Goal: Check status: Check status

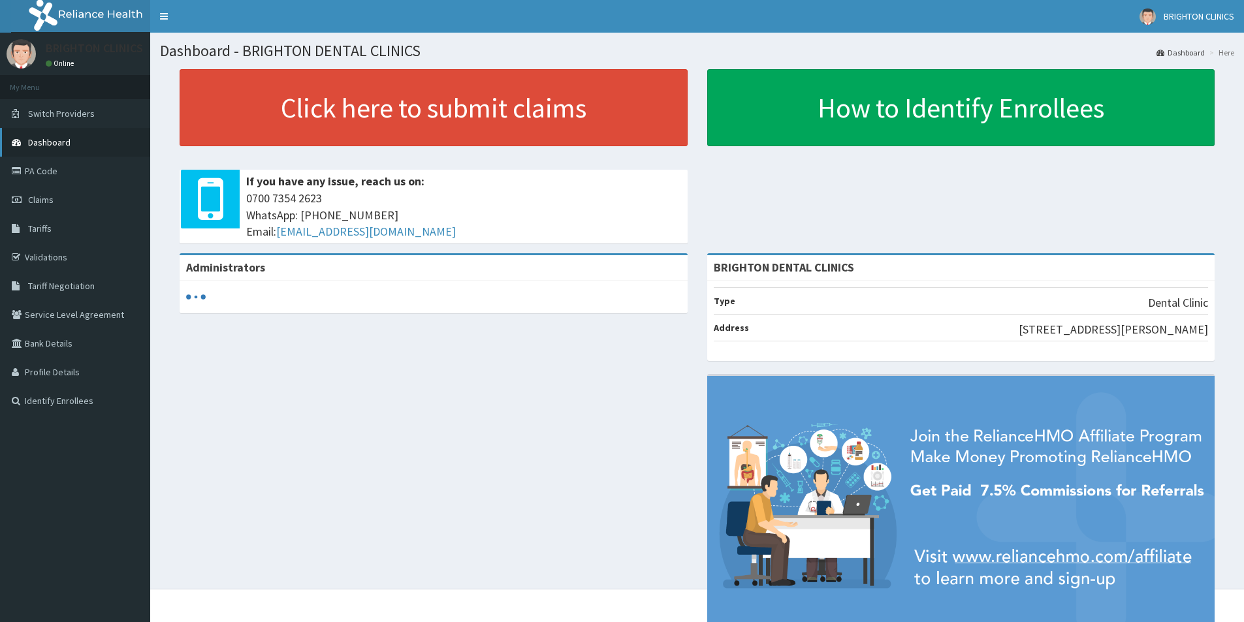
click at [72, 142] on link "Dashboard" at bounding box center [75, 142] width 150 height 29
click at [67, 202] on link "Claims" at bounding box center [75, 199] width 150 height 29
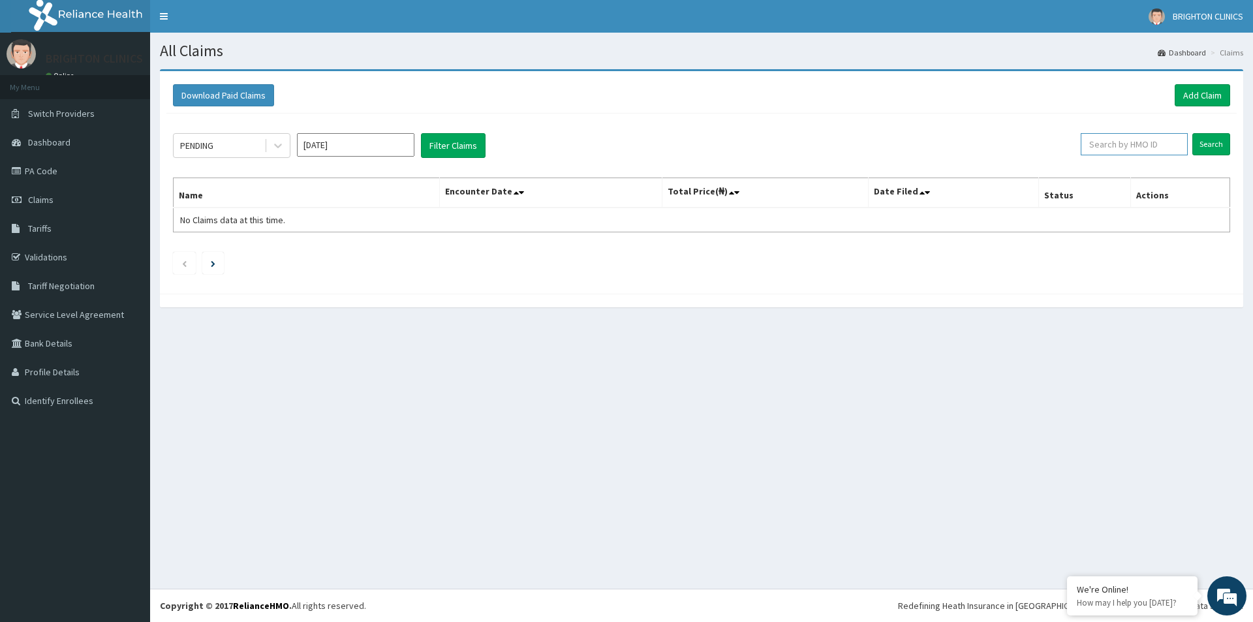
click at [1111, 147] on input "text" at bounding box center [1134, 144] width 107 height 22
type input "b"
type input "BST\10009\A"
click at [1217, 142] on input "Search" at bounding box center [1212, 144] width 38 height 22
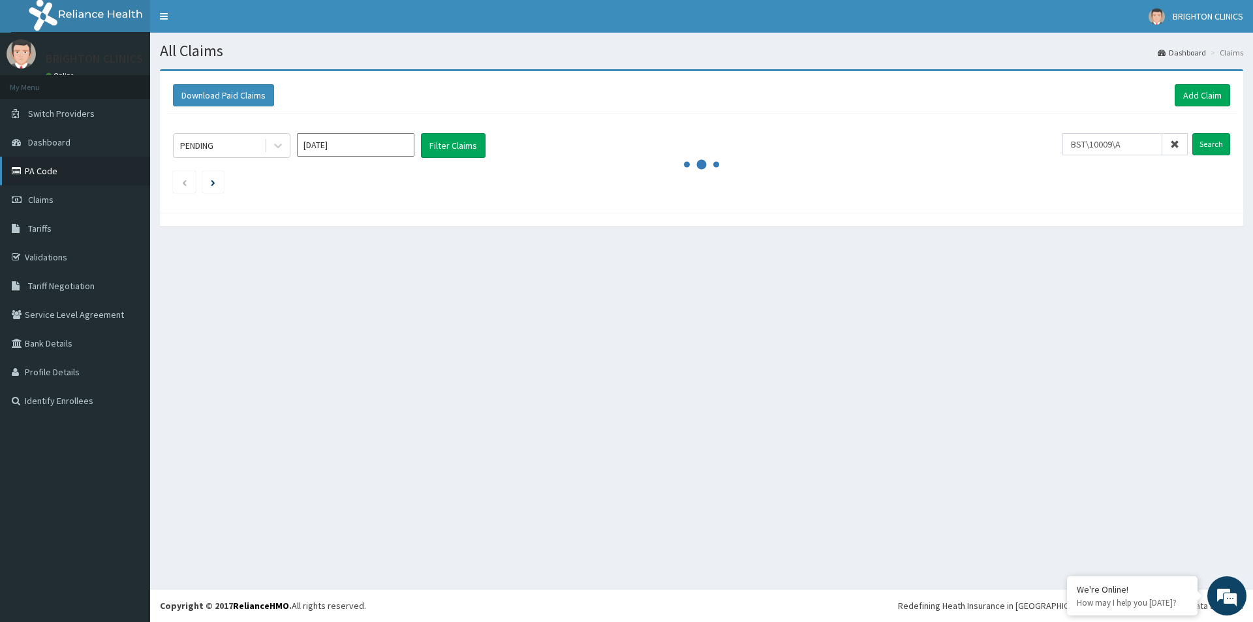
click at [64, 168] on link "PA Code" at bounding box center [75, 171] width 150 height 29
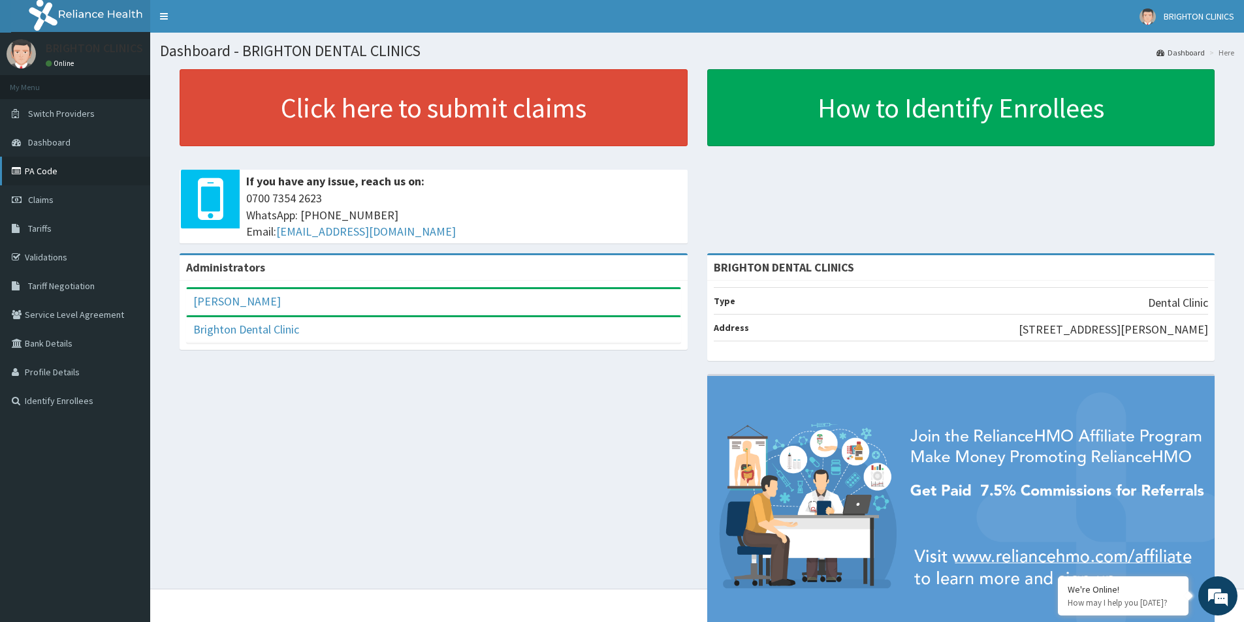
click at [74, 175] on link "PA Code" at bounding box center [75, 171] width 150 height 29
